Goal: Find specific page/section: Find specific page/section

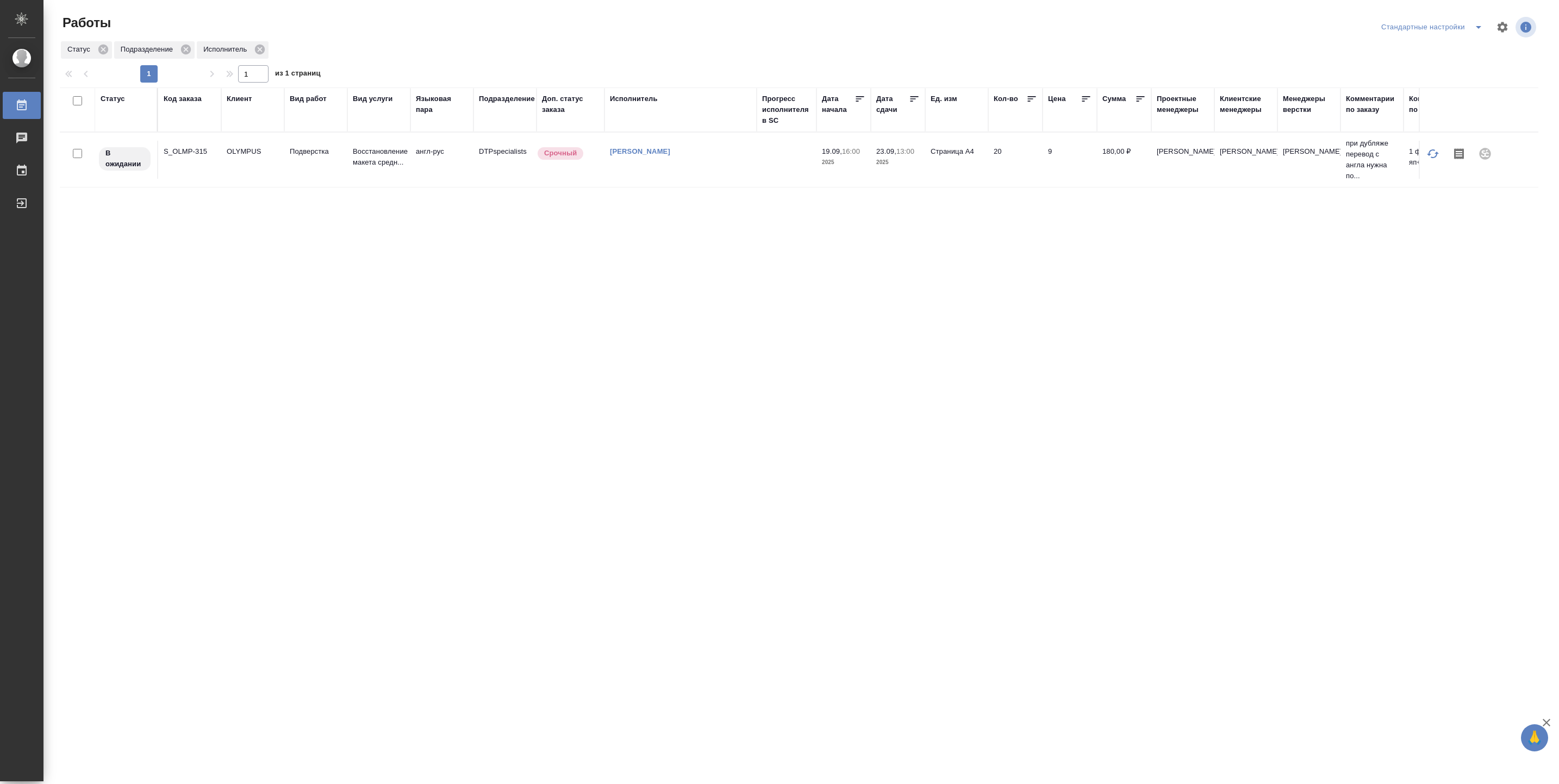
click at [624, 105] on div "Исполнитель" at bounding box center [634, 99] width 48 height 11
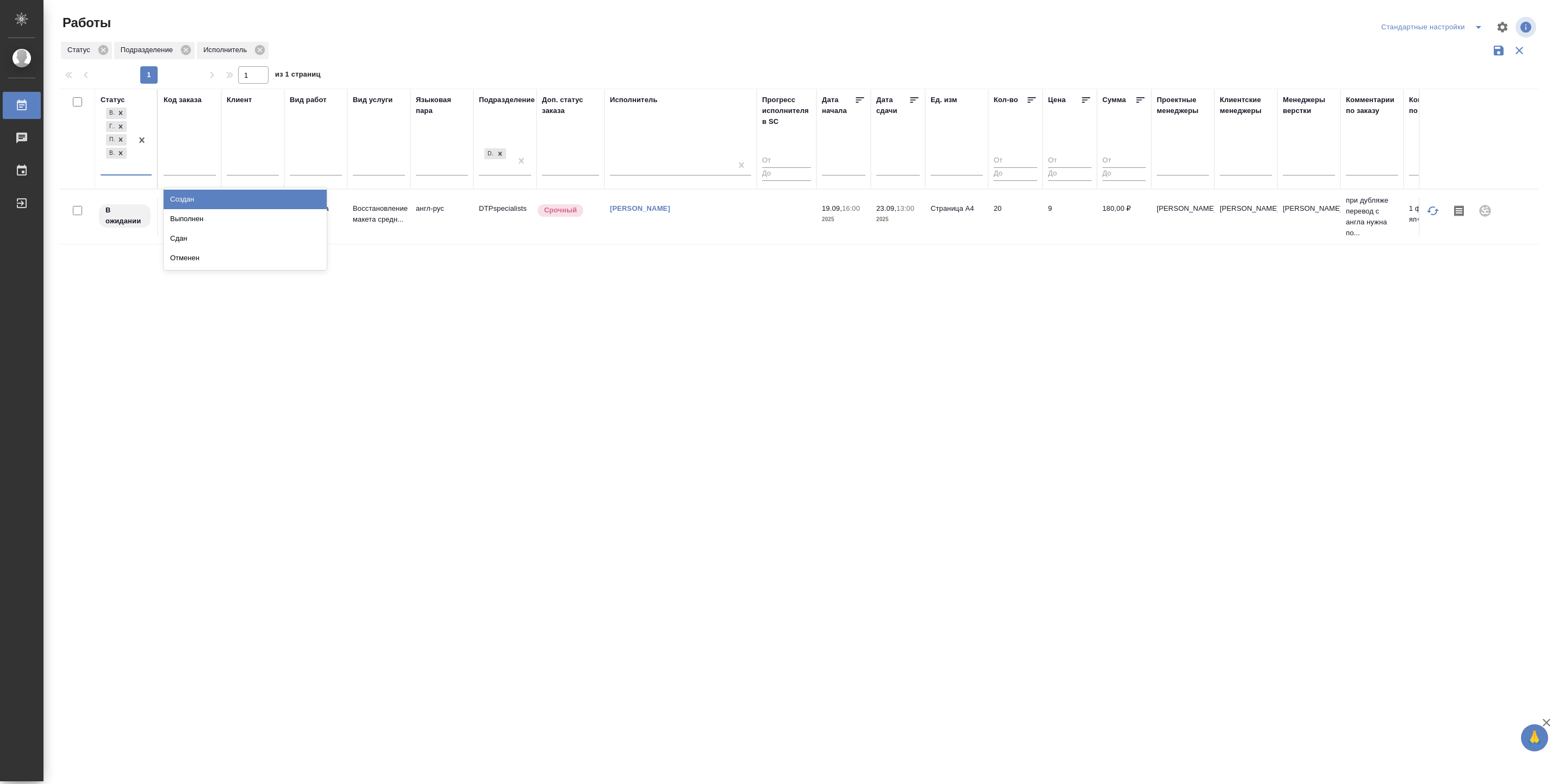
click at [140, 161] on div at bounding box center [142, 140] width 20 height 69
click at [193, 212] on div "Выполнен" at bounding box center [245, 219] width 163 height 20
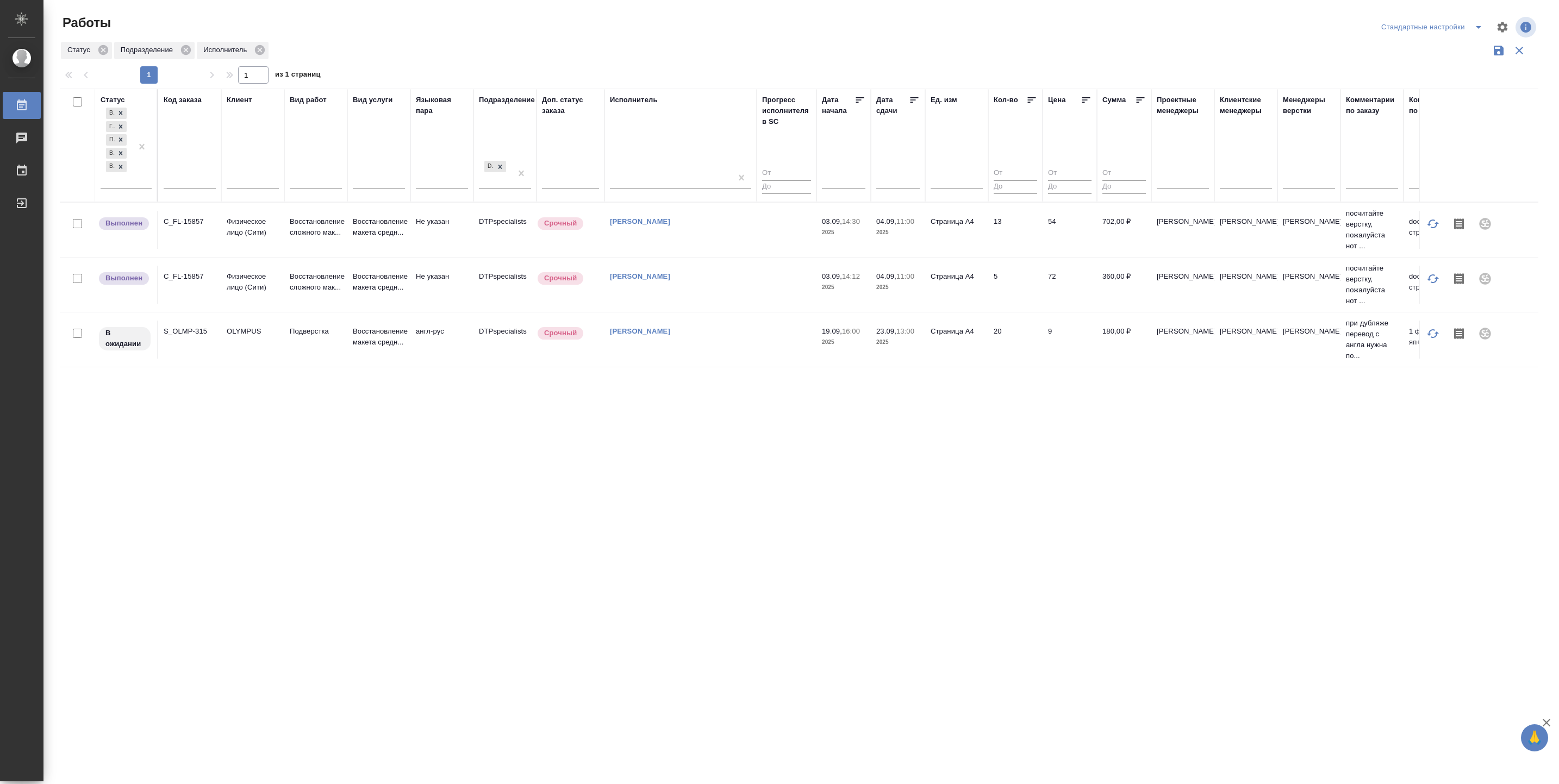
click at [919, 101] on icon at bounding box center [914, 99] width 11 height 11
click at [134, 181] on div at bounding box center [142, 147] width 20 height 83
click at [194, 239] on div "Сдан" at bounding box center [245, 233] width 163 height 20
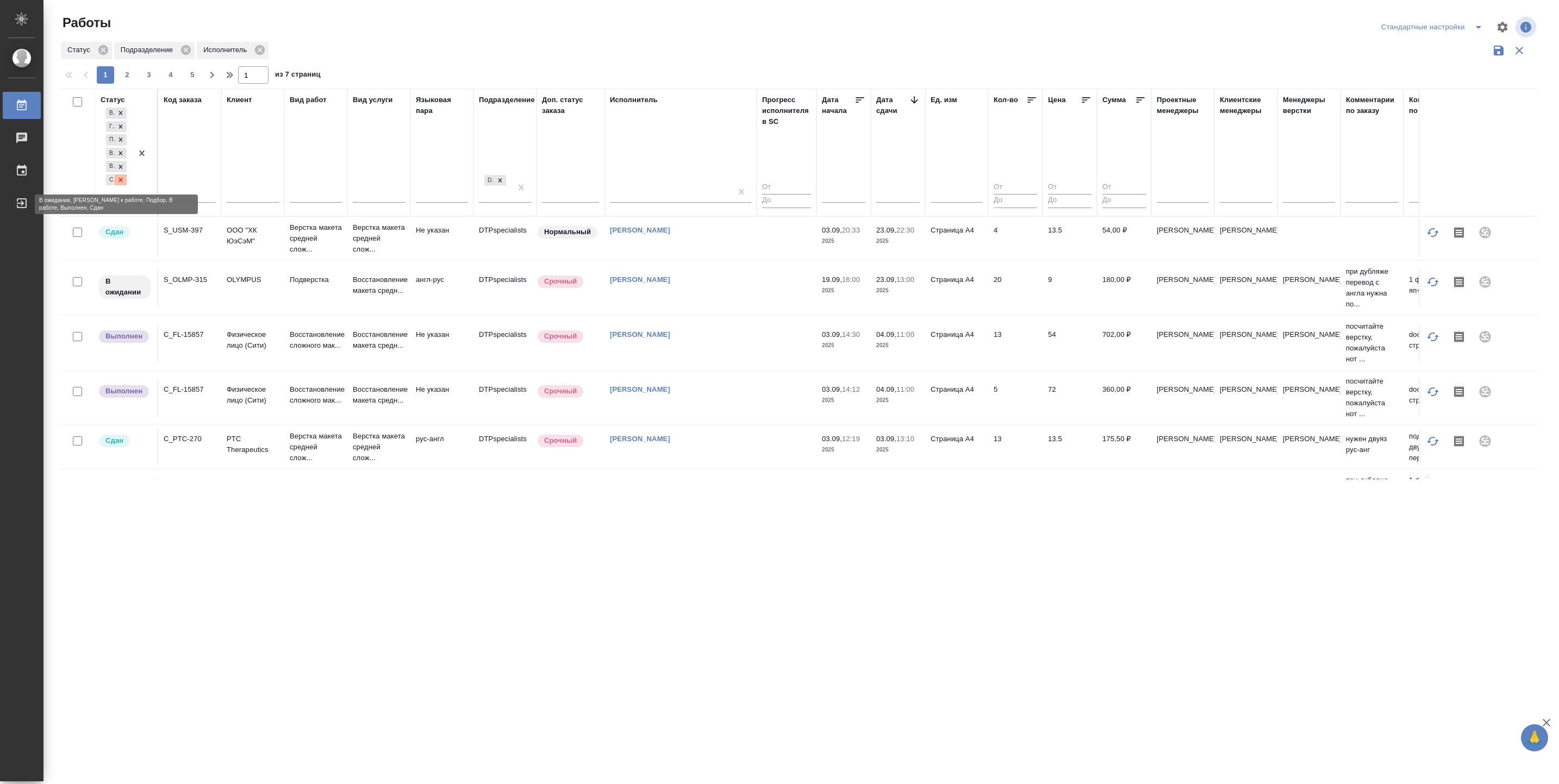
click at [118, 183] on icon at bounding box center [121, 179] width 8 height 8
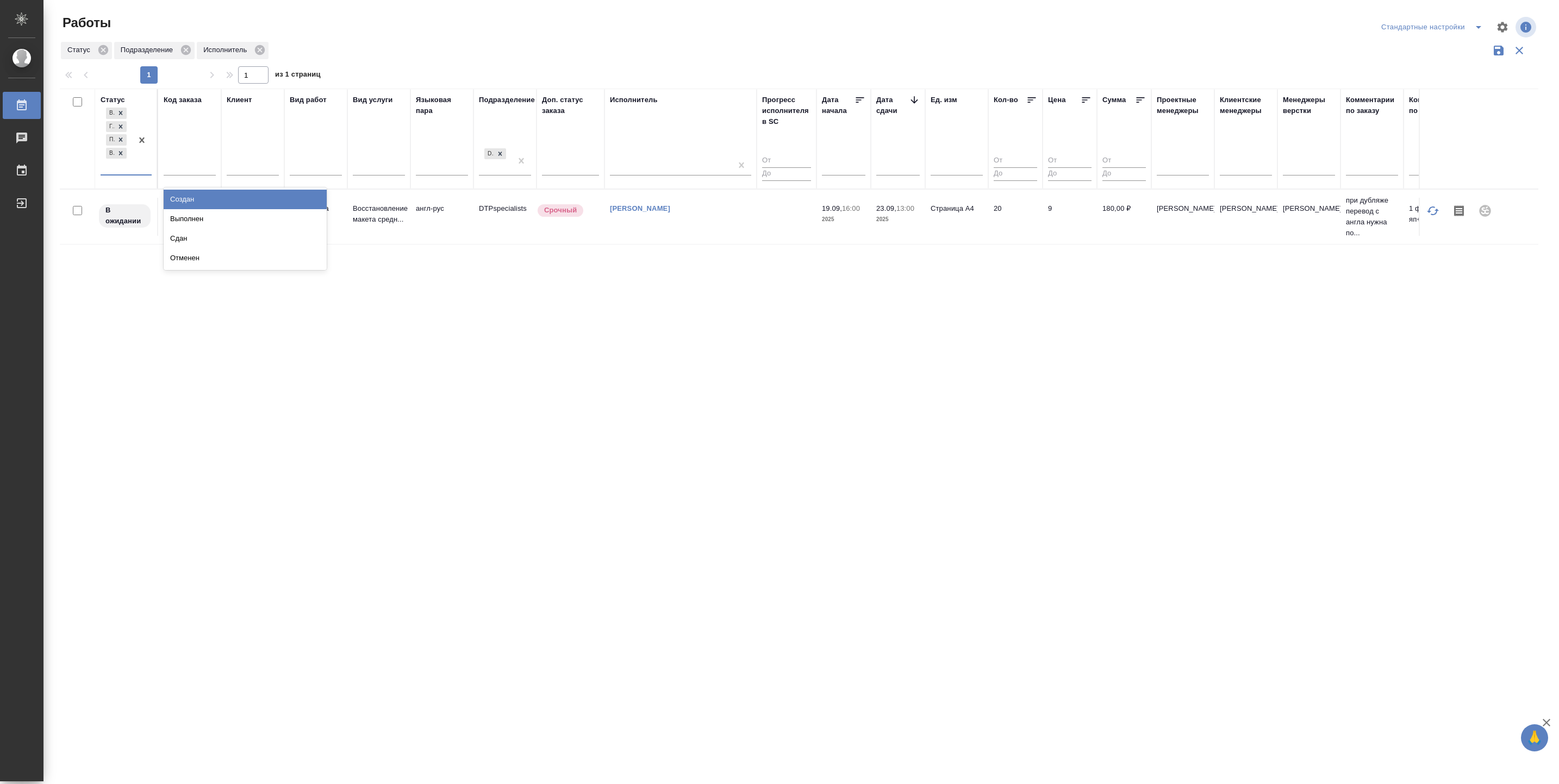
click at [121, 166] on div "В ожидании Готов к работе Подбор В работе" at bounding box center [115, 140] width 31 height 69
click at [189, 219] on div "Выполнен" at bounding box center [245, 219] width 163 height 20
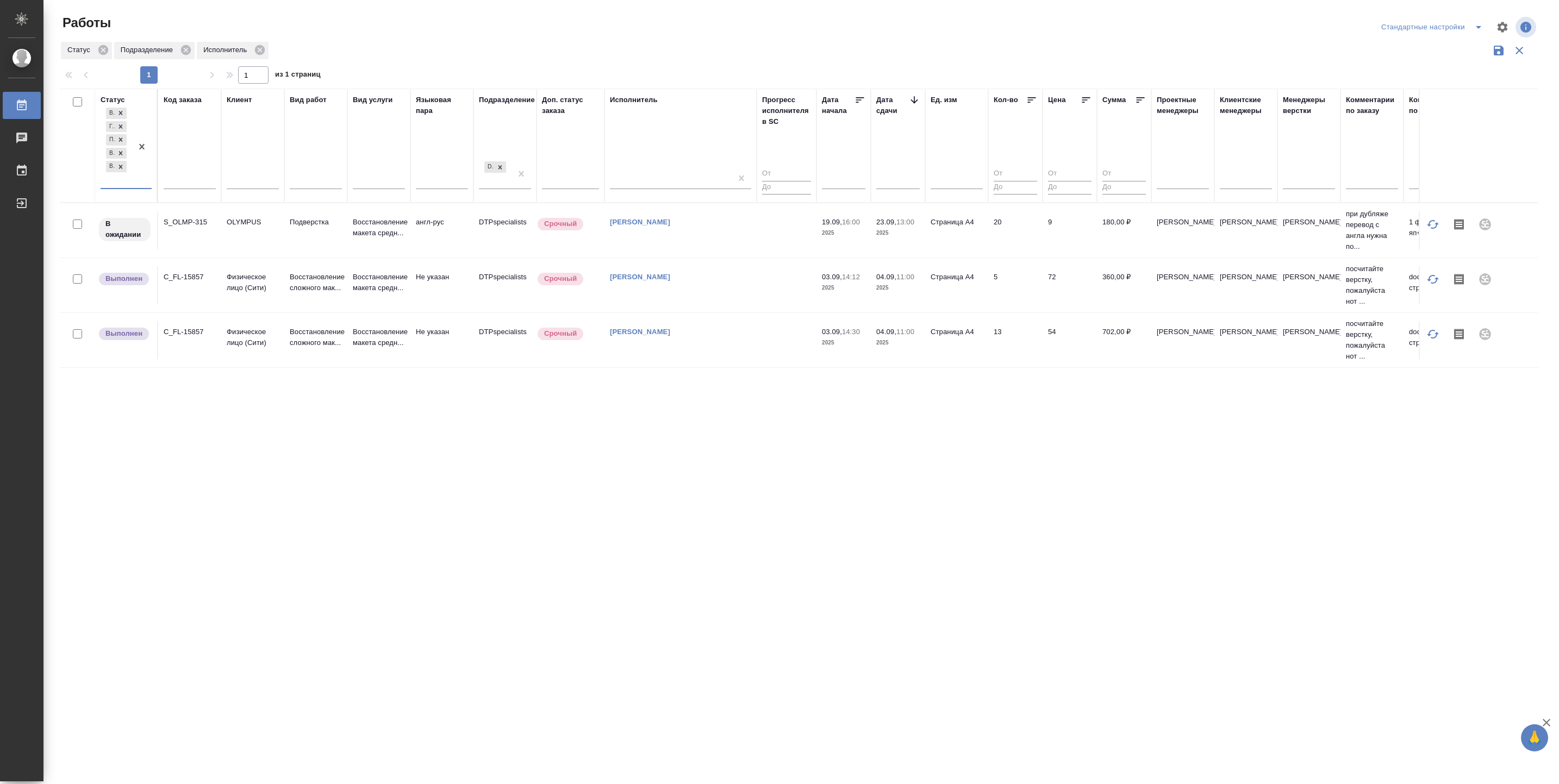
click at [757, 280] on td at bounding box center [786, 285] width 60 height 38
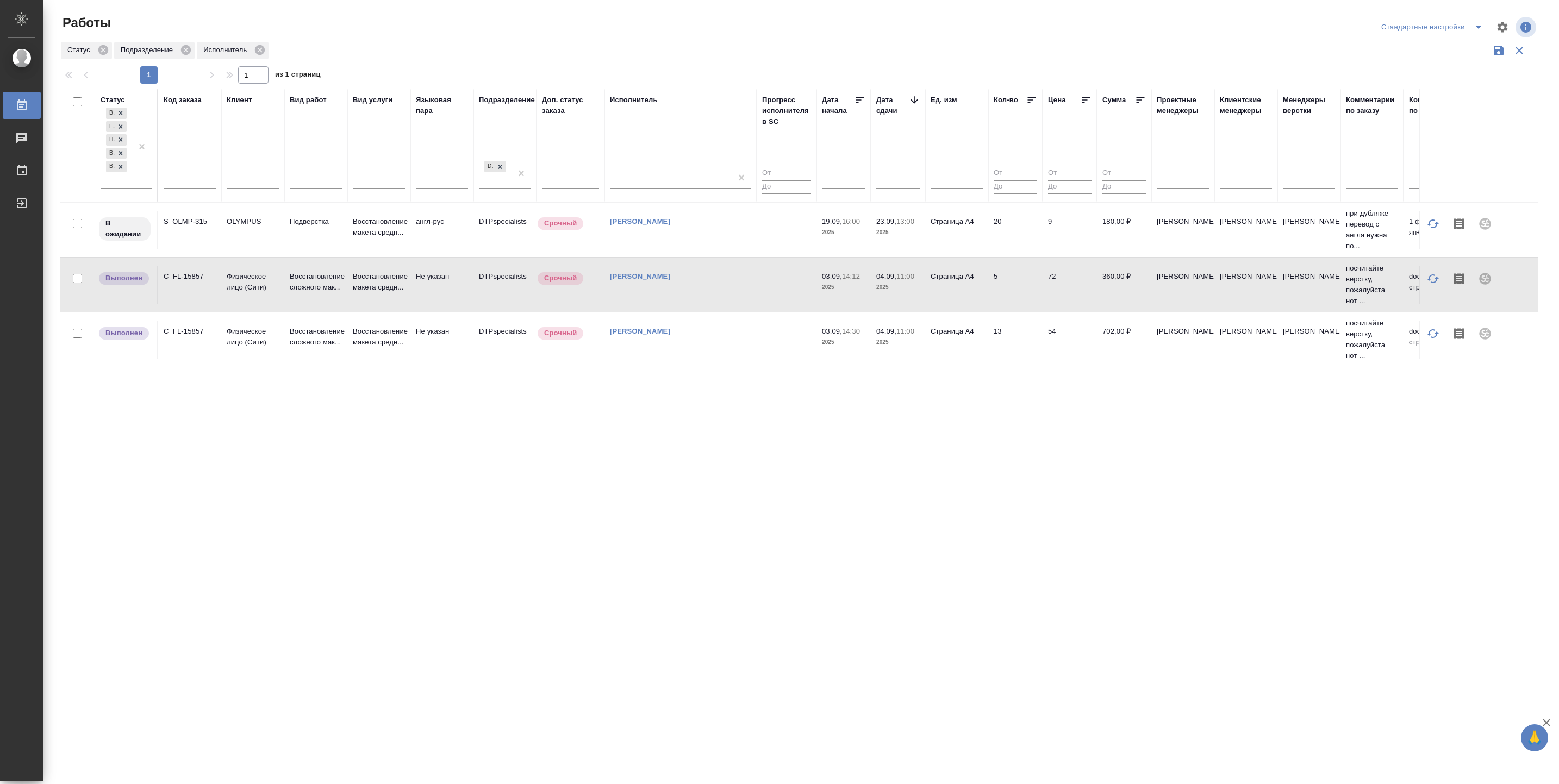
click at [757, 280] on td at bounding box center [786, 284] width 60 height 38
click at [124, 170] on icon at bounding box center [121, 167] width 8 height 8
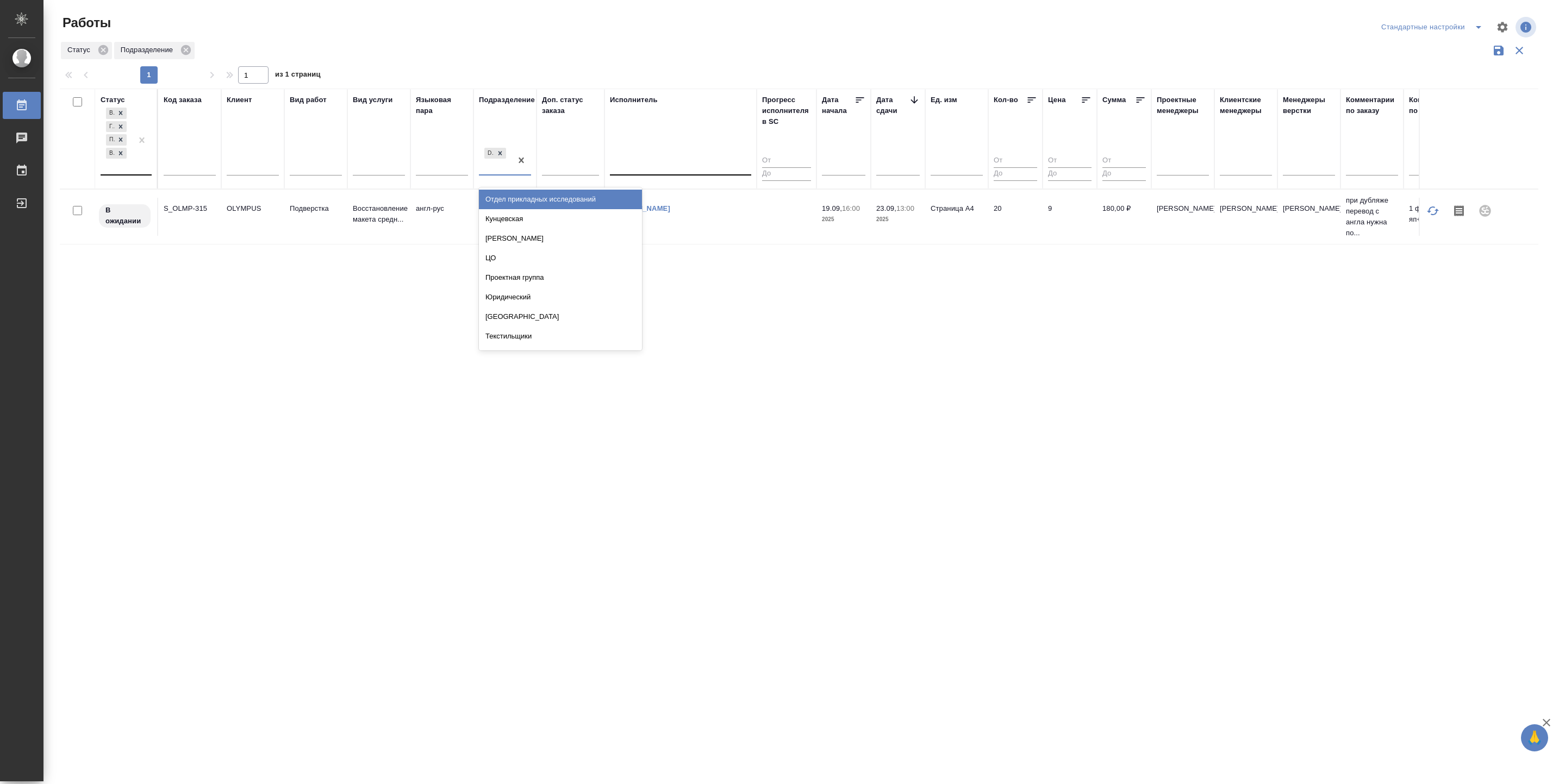
click at [482, 171] on div "DTPspecialists" at bounding box center [495, 160] width 33 height 29
click at [875, 306] on div "Статус В ожидании Готов к работе Подбор В работе Код заказа Клиент Вид работ Ви…" at bounding box center [799, 284] width 1479 height 391
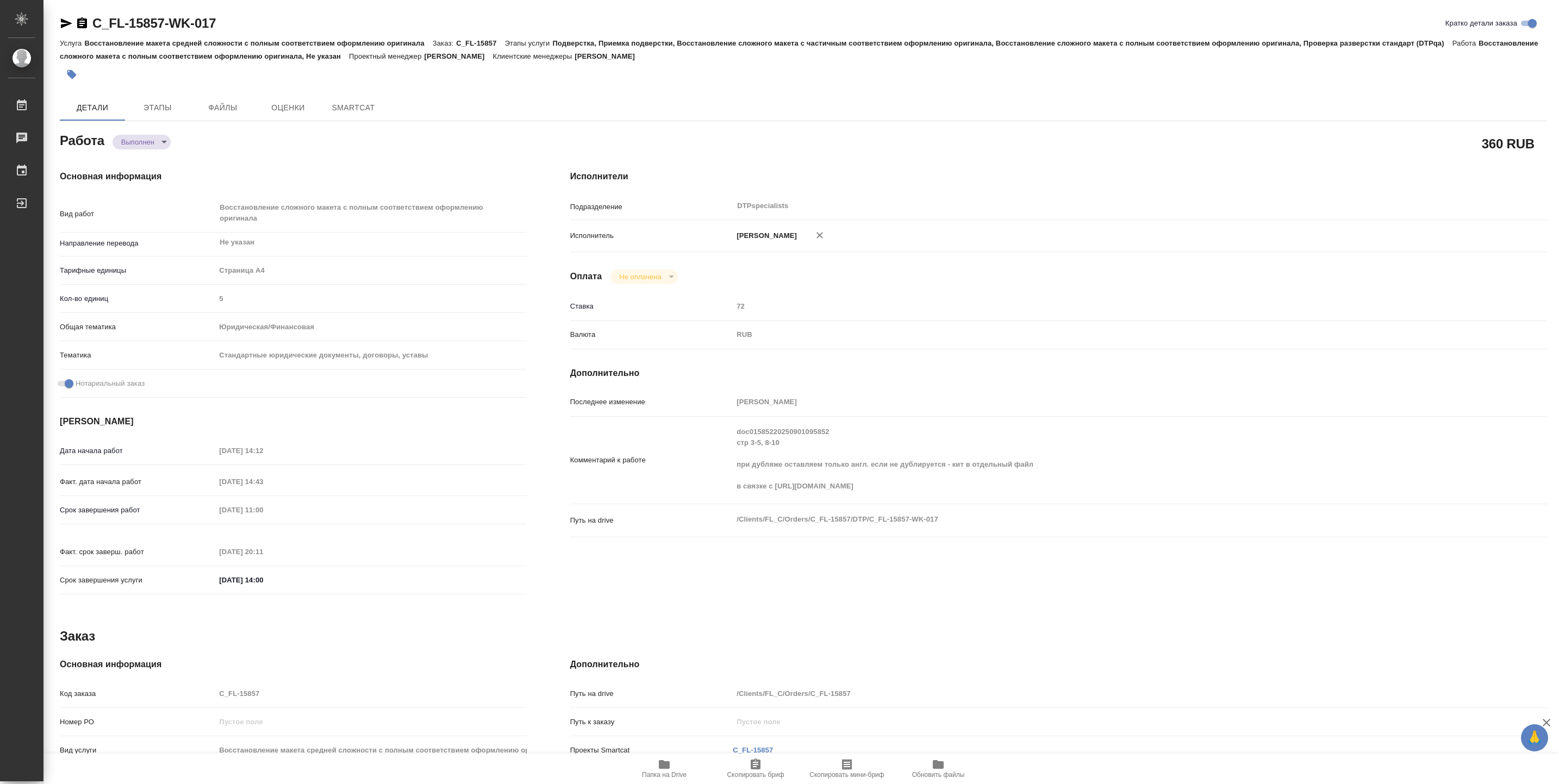
type textarea "x"
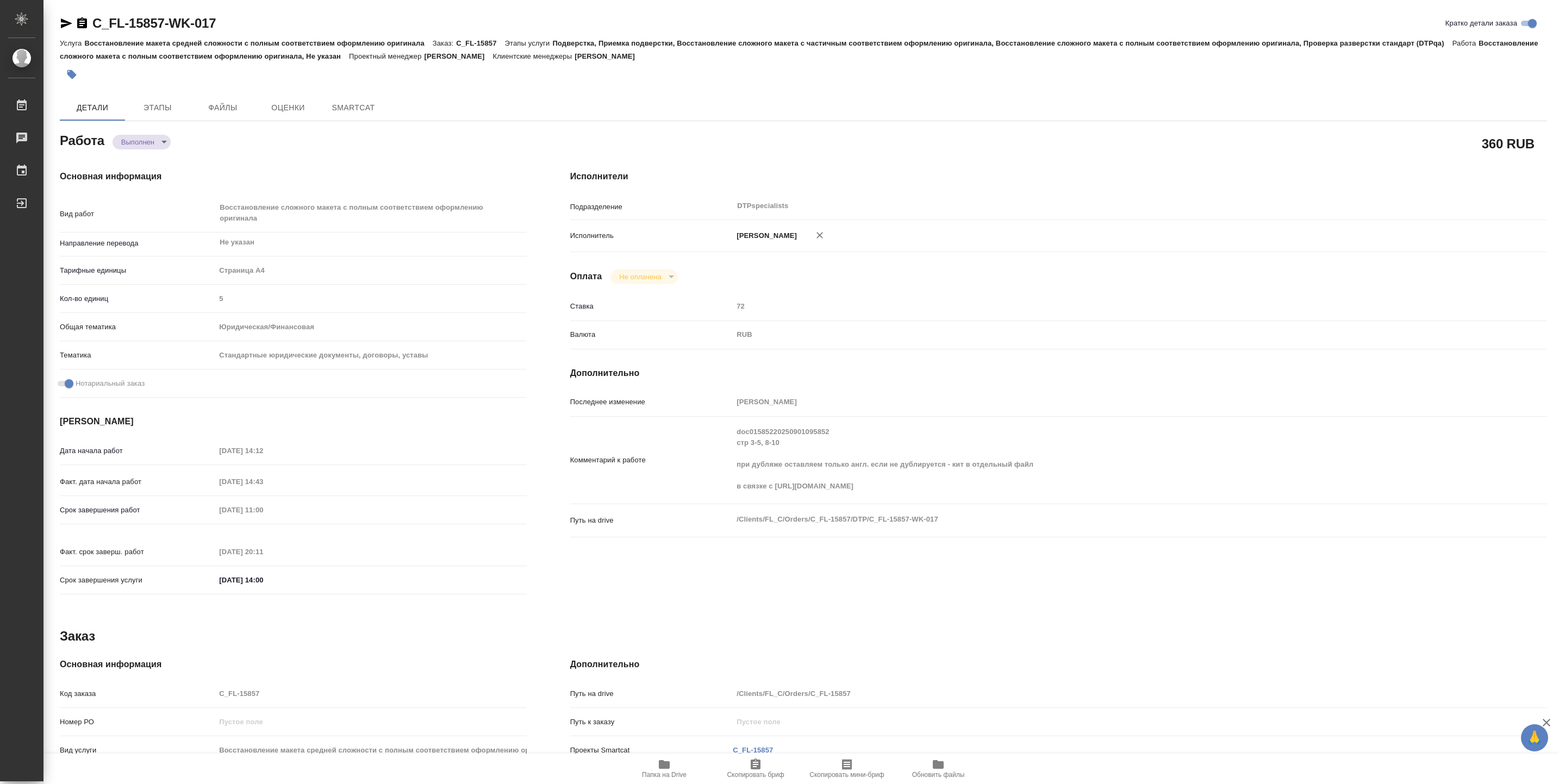
type textarea "x"
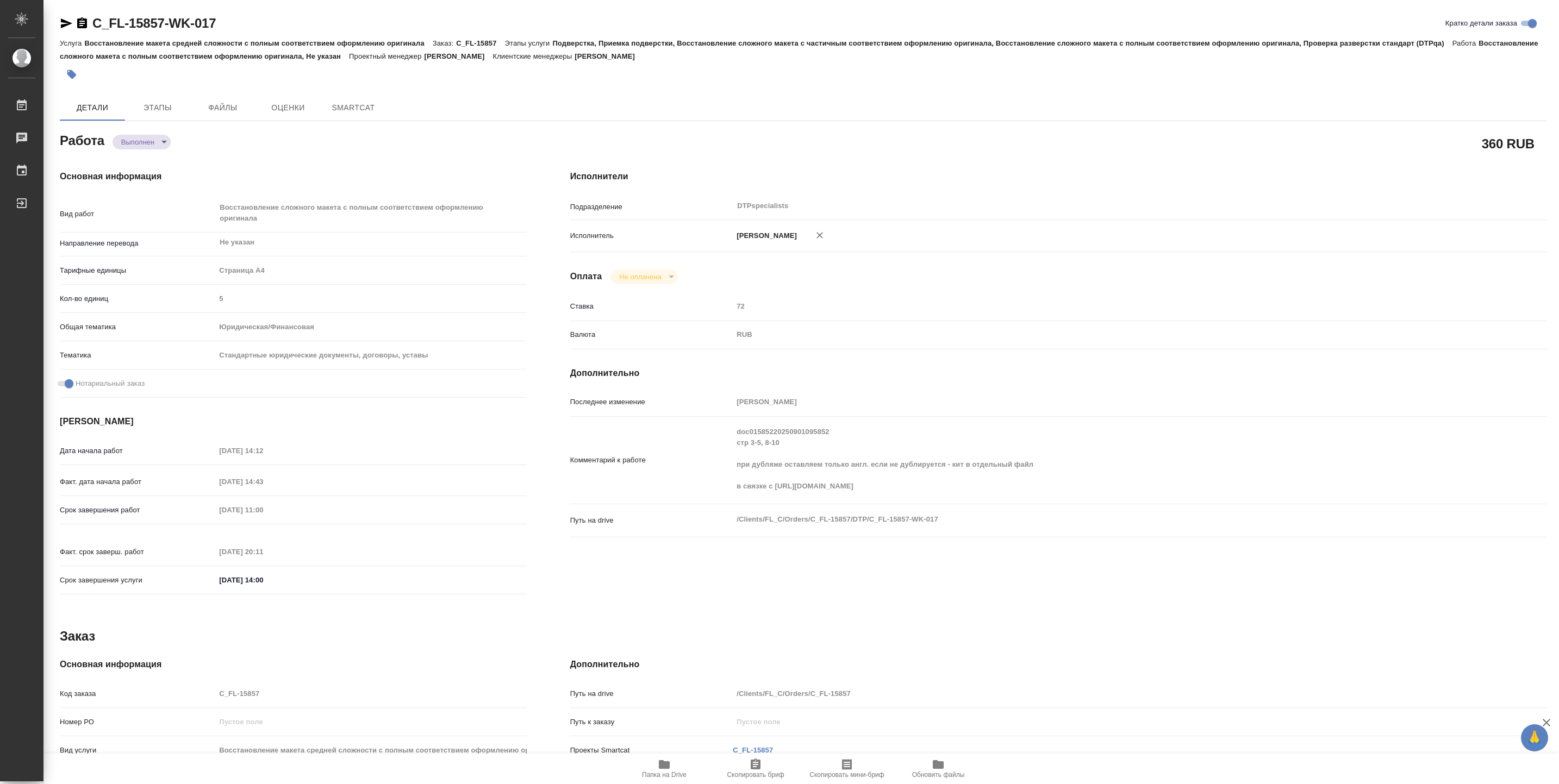
type textarea "x"
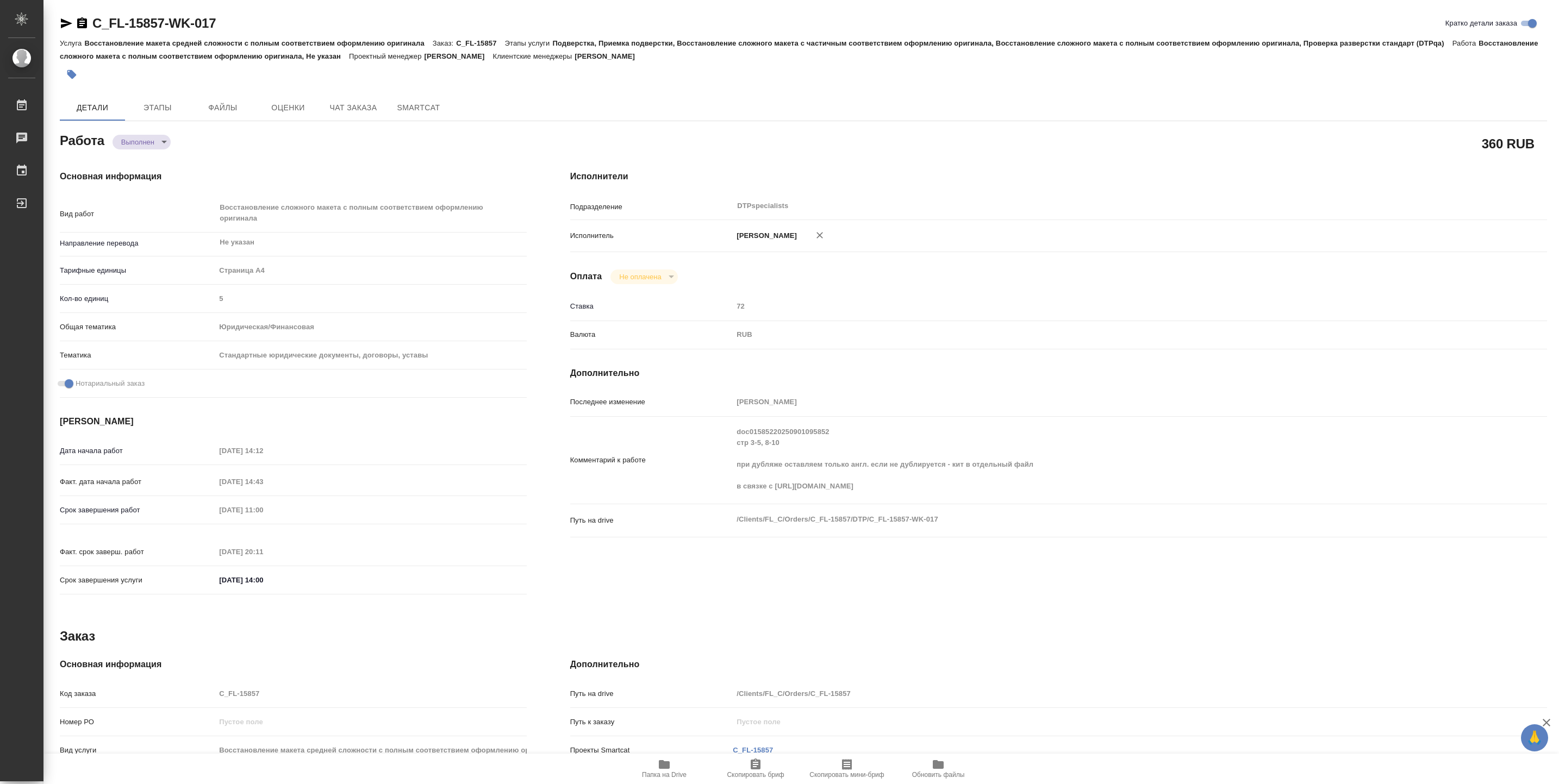
type textarea "x"
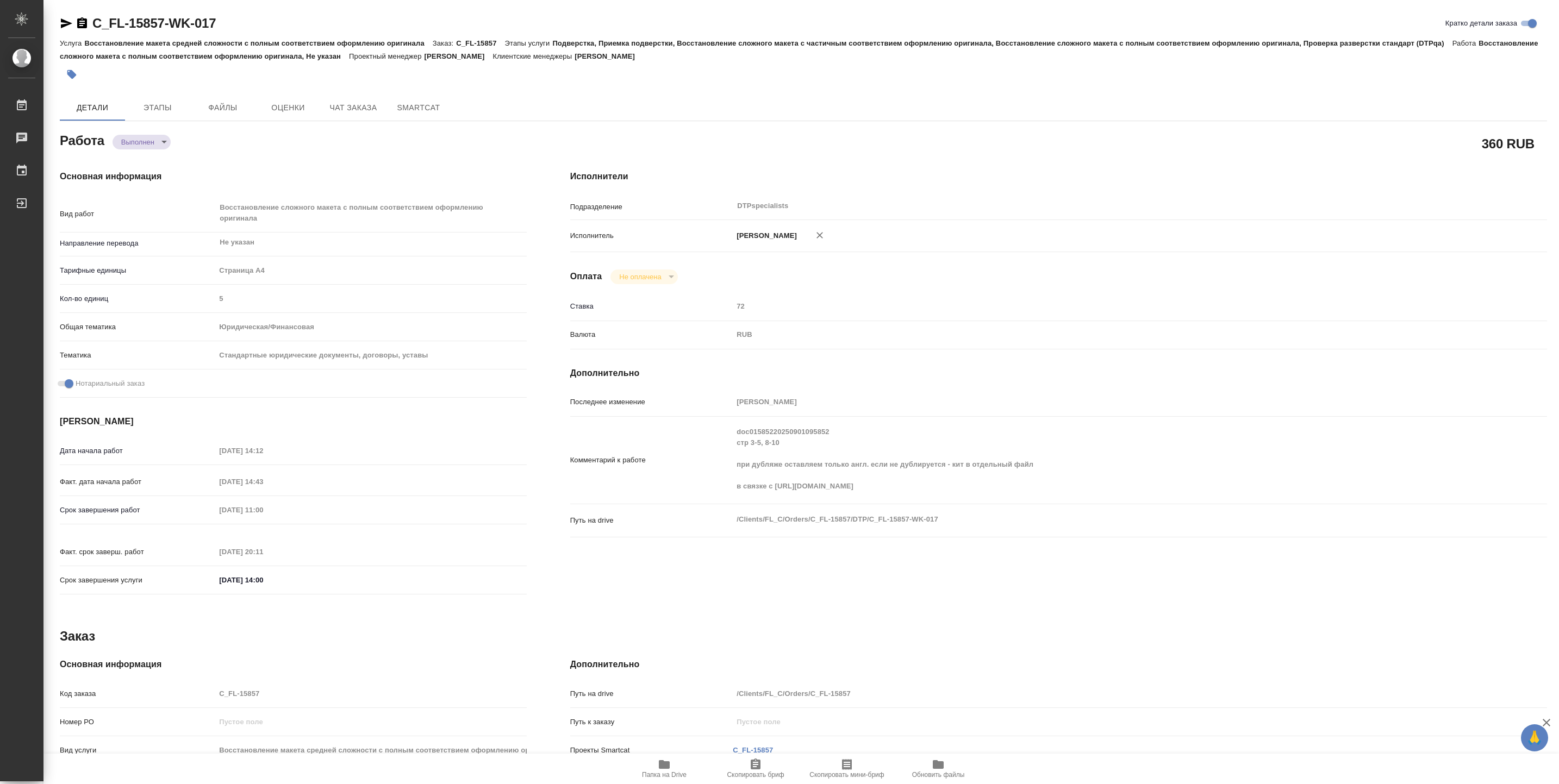
type textarea "x"
